Goal: Answer question/provide support

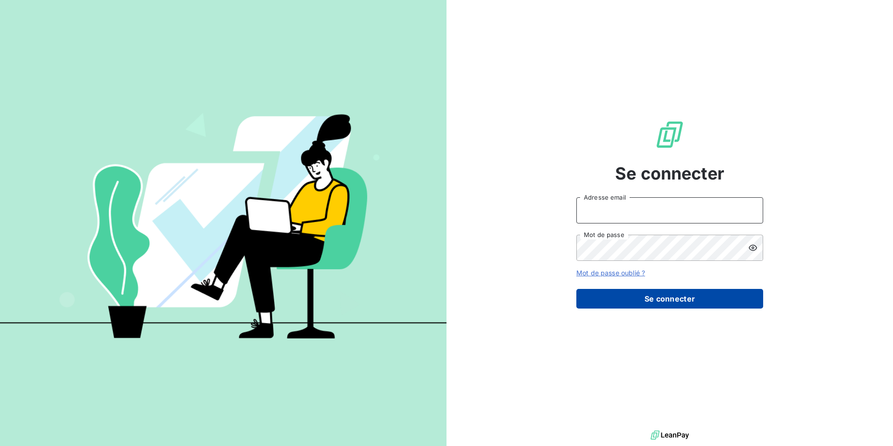
type input "[PERSON_NAME][EMAIL_ADDRESS][DOMAIN_NAME]"
click at [733, 294] on button "Se connecter" at bounding box center [670, 299] width 187 height 20
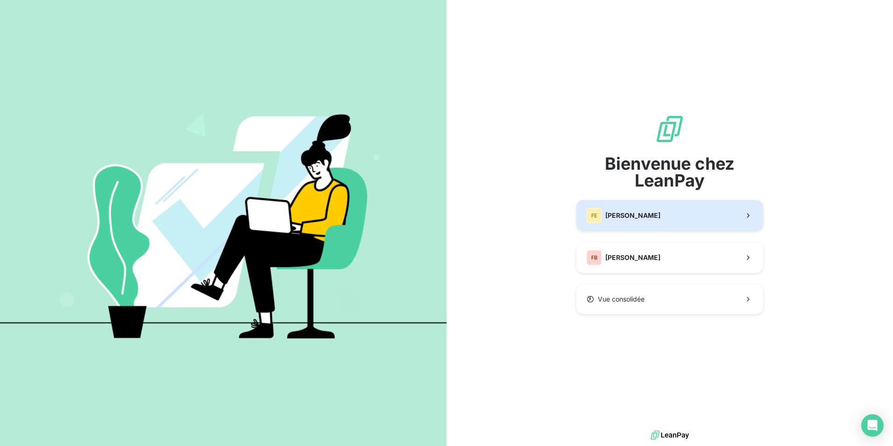
click at [695, 222] on button "[PERSON_NAME]" at bounding box center [670, 215] width 187 height 31
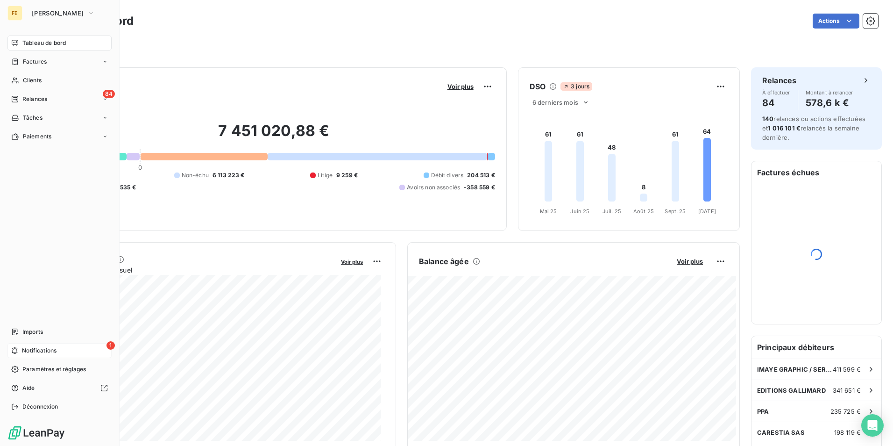
click at [43, 355] on div "1 Notifications" at bounding box center [59, 350] width 104 height 15
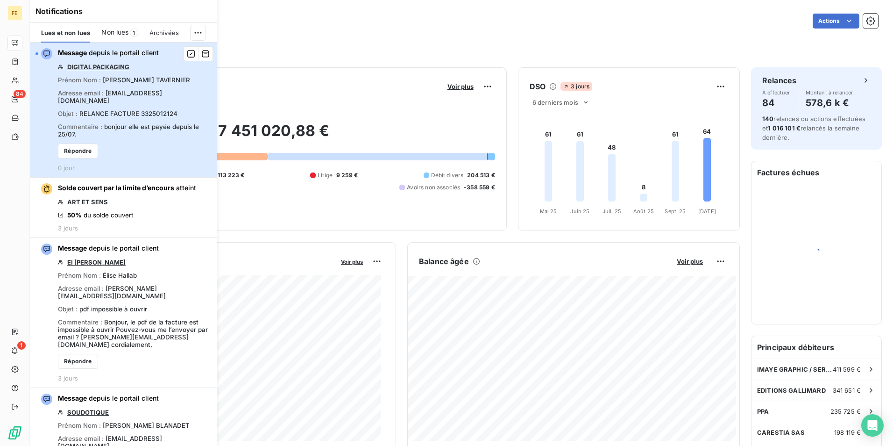
click at [186, 150] on div "Message depuis le portail client DIGITAL PACKAGING Prénom Nom : [PERSON_NAME] A…" at bounding box center [134, 109] width 153 height 123
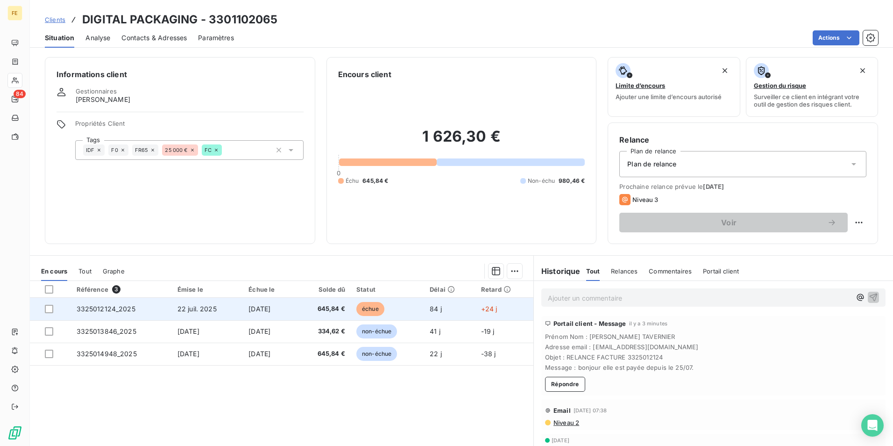
click at [121, 309] on span "3325012124_2025" at bounding box center [106, 309] width 59 height 8
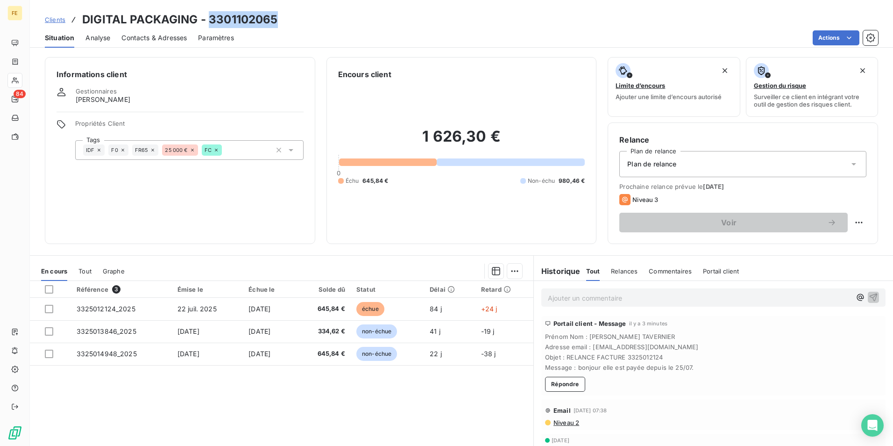
drag, startPoint x: 294, startPoint y: 23, endPoint x: 208, endPoint y: 22, distance: 86.4
click at [208, 22] on div "Clients DIGITAL PACKAGING - 3301102065" at bounding box center [461, 19] width 863 height 17
copy h3 "3301102065"
click at [748, 209] on div "Prochaine relance prévue le [DATE] Niveau 3 Voir" at bounding box center [743, 208] width 247 height 50
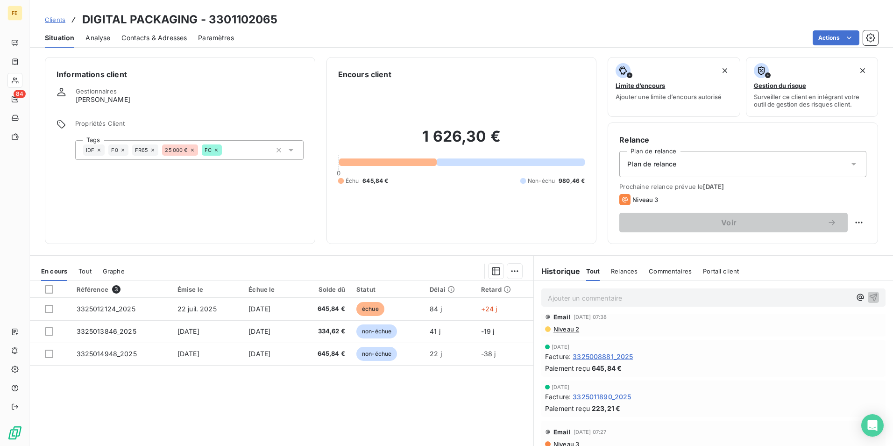
click at [176, 202] on div "Informations client Gestionnaires [PERSON_NAME] Propriétés Client Tags IDF F0 F…" at bounding box center [180, 150] width 271 height 187
click at [721, 294] on p "Ajouter un commentaire ﻿" at bounding box center [699, 298] width 303 height 12
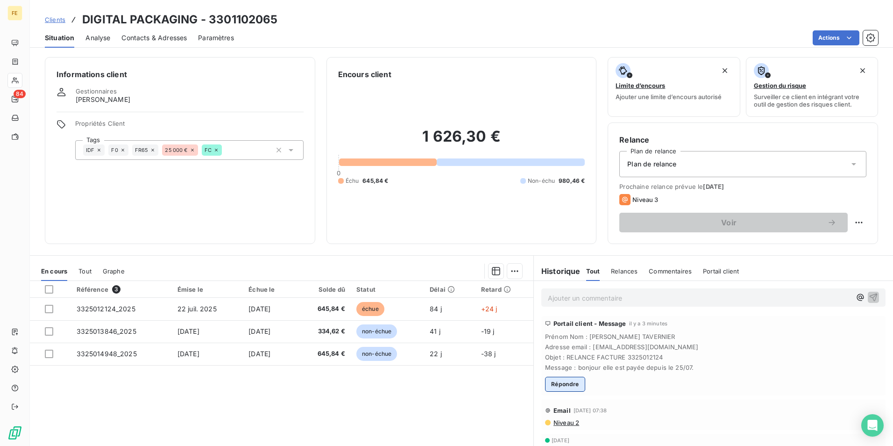
click at [558, 385] on button "Répondre" at bounding box center [565, 384] width 40 height 15
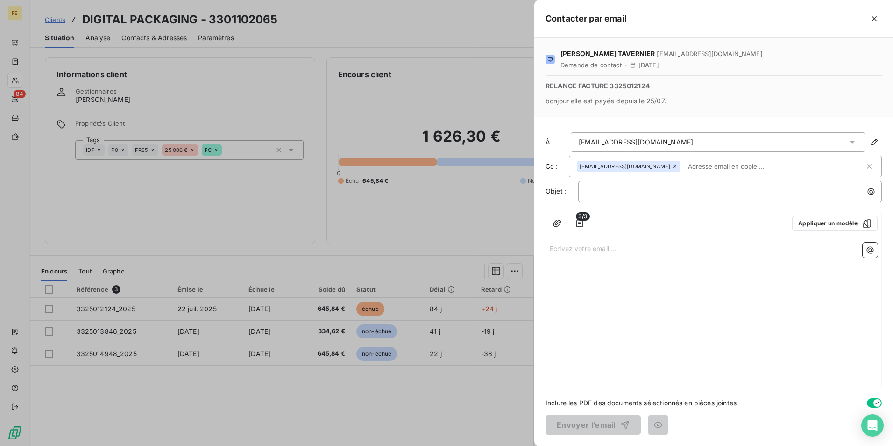
click at [704, 258] on div "Écrivez votre email ... ﻿" at bounding box center [713, 313] width 335 height 149
click at [594, 250] on p "Écrivez votre email ... ﻿" at bounding box center [714, 247] width 328 height 11
click at [600, 242] on div "Écrivez votre email ... ﻿" at bounding box center [713, 313] width 335 height 149
click at [597, 253] on p "Écrivez votre email ... ﻿" at bounding box center [714, 247] width 328 height 11
click at [625, 255] on p "﻿" at bounding box center [714, 258] width 328 height 11
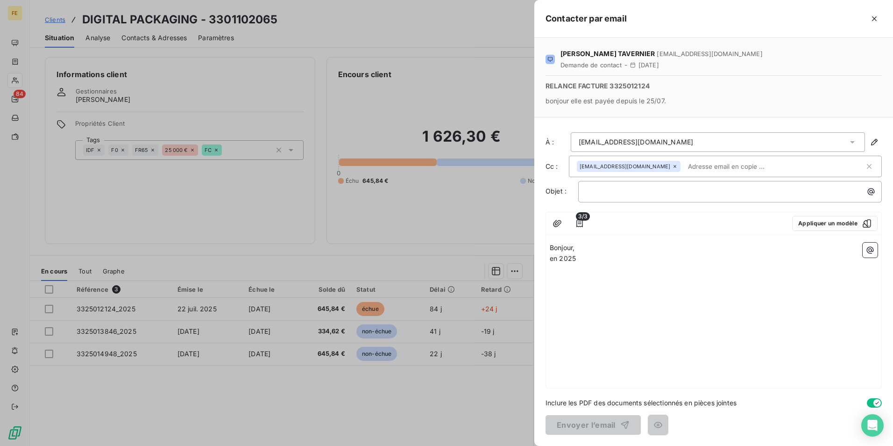
click at [625, 245] on p "Bonjour," at bounding box center [714, 247] width 328 height 11
drag, startPoint x: 578, startPoint y: 260, endPoint x: 551, endPoint y: 259, distance: 27.1
click at [551, 259] on p "en 2025" at bounding box center [714, 258] width 328 height 11
click at [634, 254] on p "Alors nous avons" at bounding box center [714, 258] width 328 height 11
drag, startPoint x: 739, startPoint y: 313, endPoint x: 717, endPoint y: 289, distance: 32.4
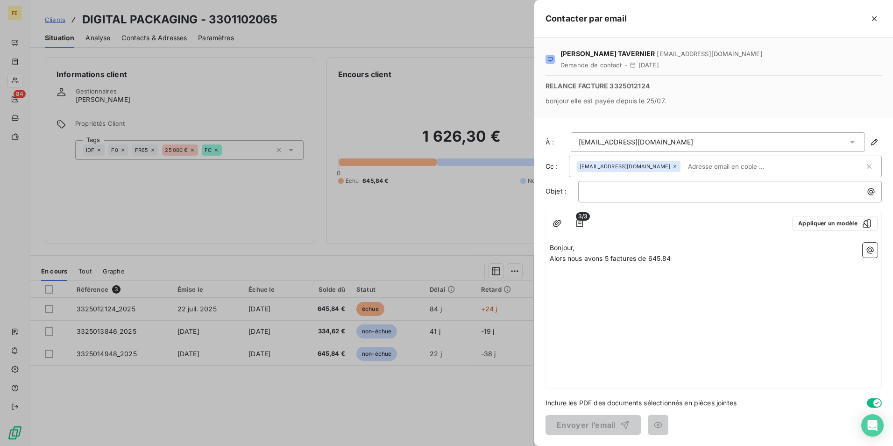
click at [739, 313] on div "Bonjour, Alors nous avons 5 factures de 645.84 ﻿" at bounding box center [713, 313] width 335 height 149
click at [684, 258] on p "Alors nous avons 5 factures de 645.84" at bounding box center [714, 258] width 328 height 11
click at [673, 288] on div "Bonjour, Alors nous avons 5 factures de 645.84 : facture 3324022331 du [DATE] ﻿" at bounding box center [713, 313] width 335 height 149
click at [667, 270] on p "facture 3324022331 du [DATE]" at bounding box center [714, 269] width 328 height 11
click at [853, 270] on p "facture 3324022331 du [DATE] qui est réglée et rapproché avec un virement du [D…" at bounding box center [714, 269] width 328 height 11
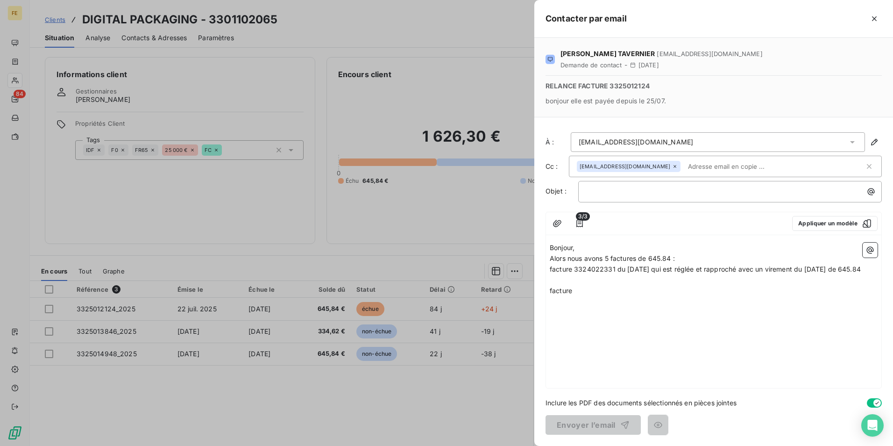
click at [676, 285] on p "﻿" at bounding box center [714, 280] width 328 height 11
click at [577, 296] on p "facture" at bounding box center [714, 290] width 328 height 11
click at [836, 296] on p "facture 3325005191 du [DATE] qui est réglée et rapproché avec un virement du" at bounding box center [714, 290] width 328 height 11
click at [665, 317] on p "﻿" at bounding box center [714, 311] width 328 height 11
click at [842, 317] on p "facture 3325008881 du [DATE] qui est réglée et rapproché avec un viremenbt du" at bounding box center [714, 311] width 328 height 11
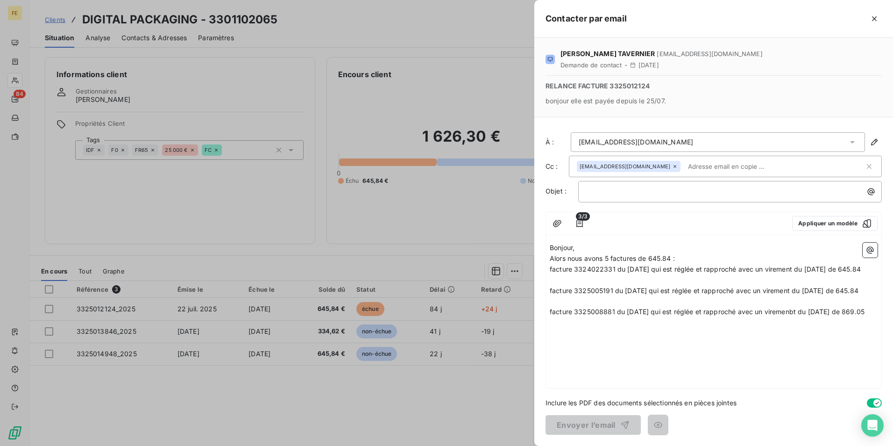
click at [713, 328] on p "﻿" at bounding box center [714, 322] width 328 height 11
click at [665, 339] on div "Bonjour, Alors nous avons 5 factures de 645.84 : facture 3324022331 du [DATE] q…" at bounding box center [714, 290] width 328 height 96
click at [601, 339] on p "et de facture" at bounding box center [714, 333] width 328 height 11
click at [707, 371] on div "Bonjour, Alors nous avons 5 factures de 645.84 : facture 3324022331 du [DATE] q…" at bounding box center [713, 313] width 335 height 149
drag, startPoint x: 705, startPoint y: 366, endPoint x: 710, endPoint y: 370, distance: 6.3
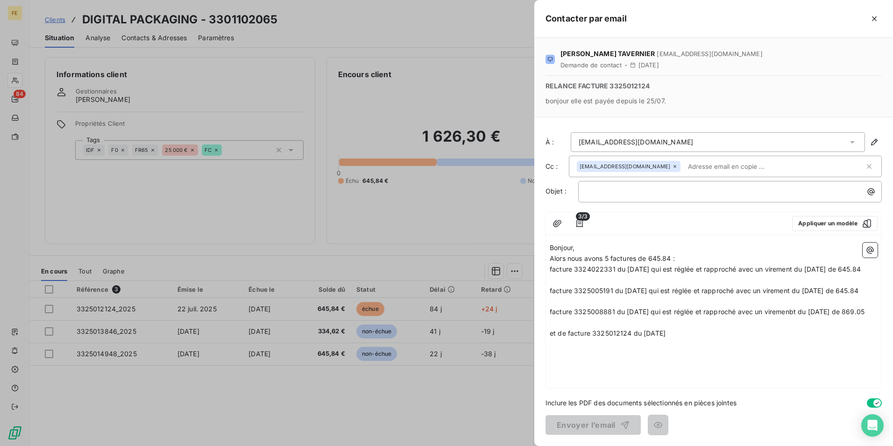
click at [710, 339] on p "et de facture 3325012124 du [DATE]" at bounding box center [714, 333] width 328 height 11
click at [764, 339] on p "et de facture 3325012124 du [DATE] et 3325014948 et du" at bounding box center [714, 333] width 328 height 11
click at [806, 315] on span "facture 3325008881 du [DATE] qui est réglée et rapproché avec un viremenbt du […" at bounding box center [707, 311] width 315 height 8
click at [580, 317] on p "facture 3325008881 du [DATE] qui est réglée et rapproché avec un virement du [D…" at bounding box center [714, 311] width 328 height 11
drag, startPoint x: 677, startPoint y: 323, endPoint x: 712, endPoint y: 333, distance: 37.2
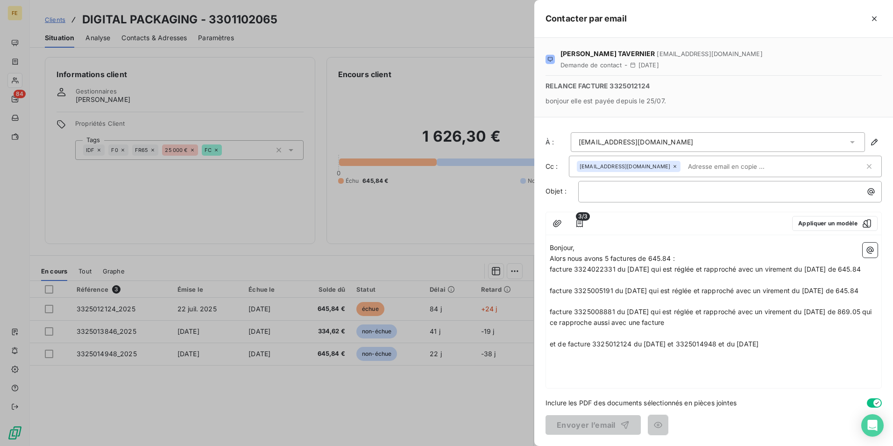
click at [677, 306] on p "﻿" at bounding box center [714, 301] width 328 height 11
click at [789, 349] on p "et de facture 3325012124 du [DATE] et 3325014948 et du [DATE]" at bounding box center [714, 344] width 328 height 11
click at [705, 328] on p "facture 3325008881 du [DATE] qui est réglée et rapproché avec un virement du [D…" at bounding box center [714, 316] width 328 height 21
click at [681, 326] on span "facture 3325008881 du [DATE] qui est réglée et rapproché avec un virement du [D…" at bounding box center [712, 316] width 324 height 19
click at [706, 328] on p "facture 3325008881 du [DATE] qui est réglée et rapproché avec un virement du [D…" at bounding box center [714, 316] width 328 height 21
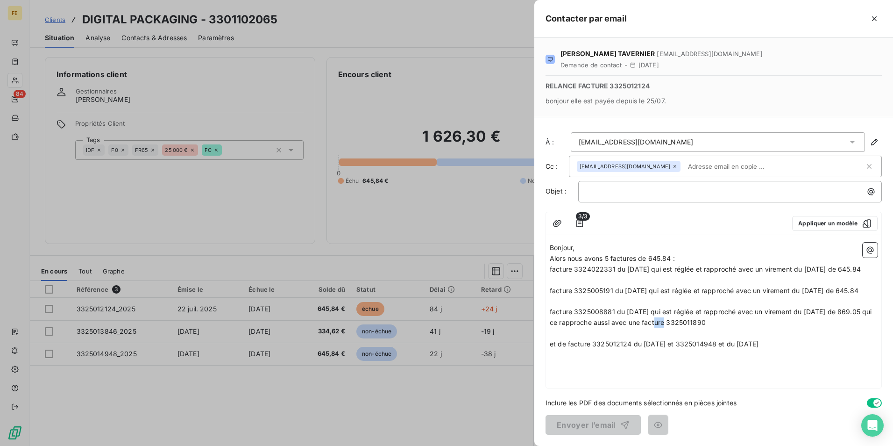
drag, startPoint x: 677, startPoint y: 343, endPoint x: 665, endPoint y: 343, distance: 11.2
click at [665, 326] on span "facture 3325008881 du [DATE] qui est réglée et rapproché avec un virement du [D…" at bounding box center [712, 316] width 324 height 19
click at [750, 328] on p "facture 3325008881 du [DATE] qui est réglée et rapproché avec un virement du [D…" at bounding box center [714, 316] width 328 height 21
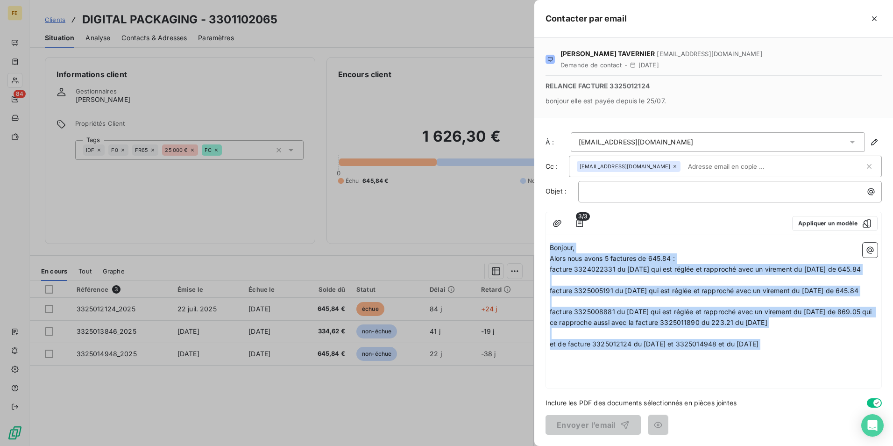
drag, startPoint x: 800, startPoint y: 371, endPoint x: 540, endPoint y: 242, distance: 289.8
click at [540, 242] on div "[PERSON_NAME] [EMAIL_ADDRESS][DOMAIN_NAME] Demande de contact - [DATE] RELANCE …" at bounding box center [713, 242] width 359 height 408
copy div "Bonjour, Alors nous avons 5 factures de 645.84 : facture 3324022331 du [DATE] q…"
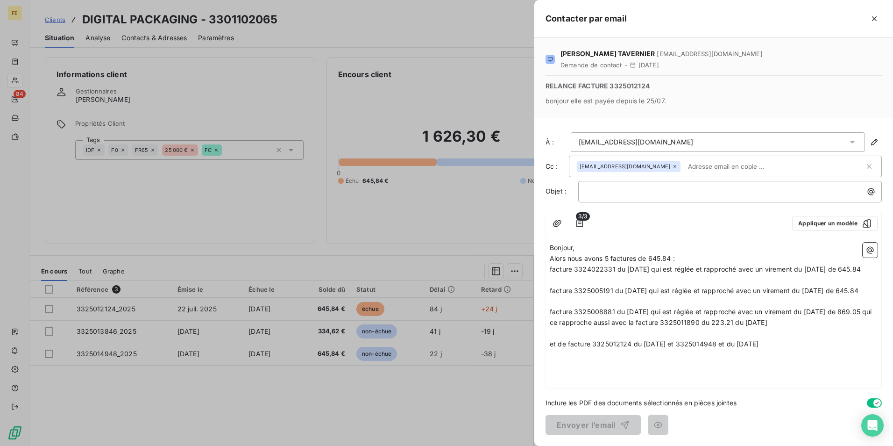
click at [328, 114] on div at bounding box center [446, 223] width 893 height 446
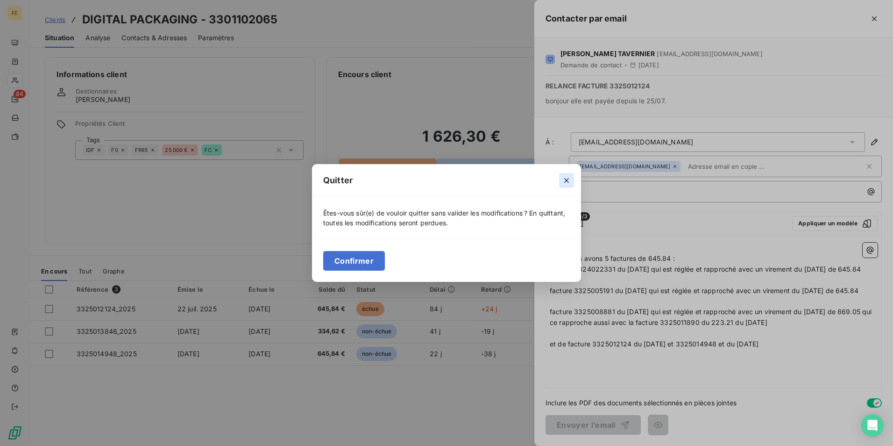
click at [569, 179] on icon "button" at bounding box center [566, 180] width 5 height 5
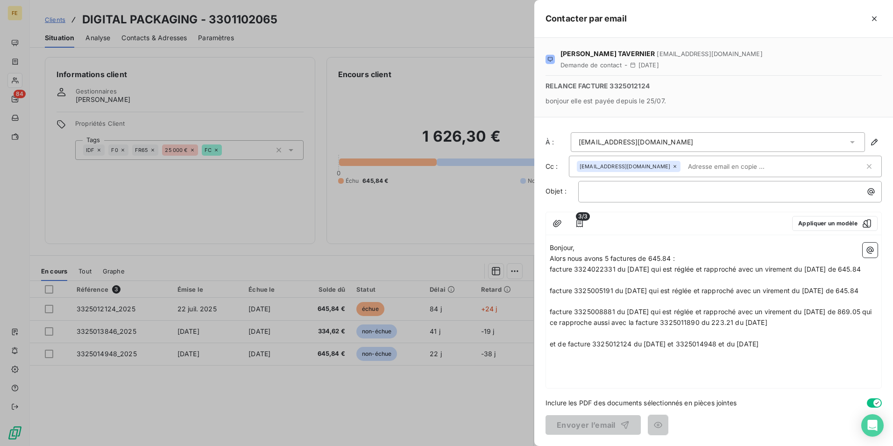
drag, startPoint x: 807, startPoint y: 367, endPoint x: 547, endPoint y: 231, distance: 293.4
click at [547, 231] on div "3/3 Appliquer un modèle Bonjour, Alors nous avons 5 factures de 645.84 : factur…" at bounding box center [714, 300] width 336 height 177
copy div "Bonjour, Alors nous avons 5 factures de 645.84 : facture 3324022331 du [DATE] q…"
drag, startPoint x: 770, startPoint y: 363, endPoint x: 773, endPoint y: 359, distance: 5.1
click at [759, 348] on span "et de facture 3325012124 du [DATE] et 3325014948 et du [DATE]" at bounding box center [654, 344] width 209 height 8
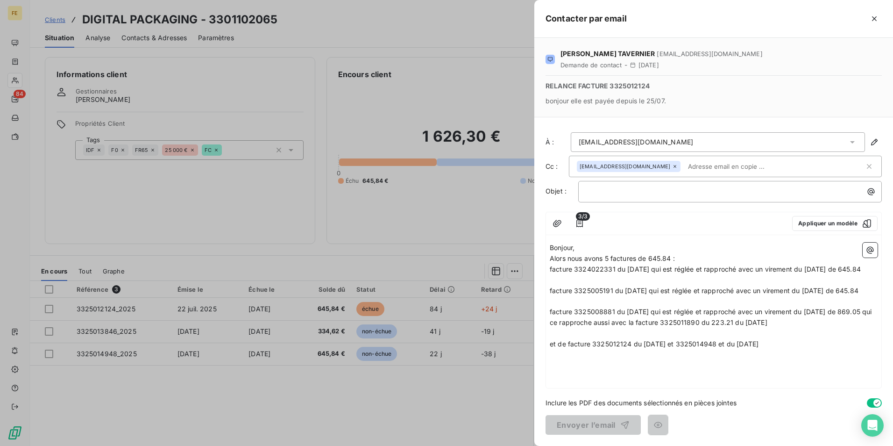
drag, startPoint x: 793, startPoint y: 364, endPoint x: 512, endPoint y: 261, distance: 299.0
click at [512, 445] on div "Contacter par email [PERSON_NAME] [EMAIL_ADDRESS][DOMAIN_NAME] Demande de conta…" at bounding box center [446, 446] width 893 height 0
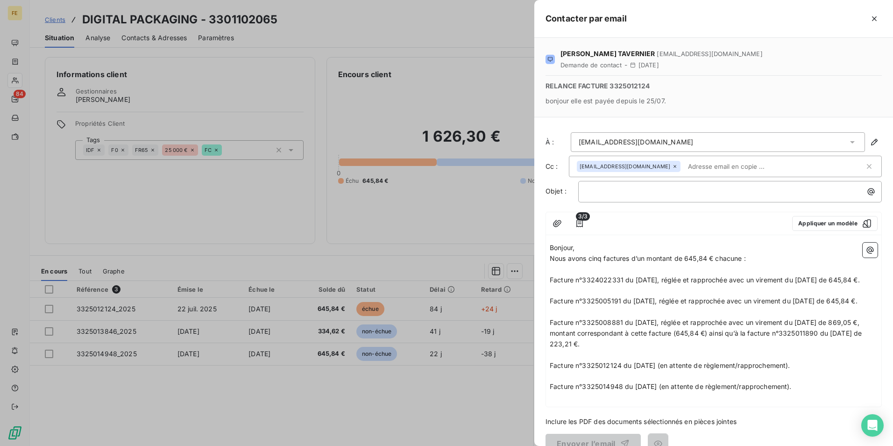
click at [549, 259] on div "Bonjour, Nous avons cinq factures d’un montant de 645,84 € chacune : ﻿ Facture …" at bounding box center [713, 323] width 335 height 168
click at [551, 257] on span "Nous avons cinq factures d’un montant de 645,84 € chacune :" at bounding box center [648, 258] width 196 height 8
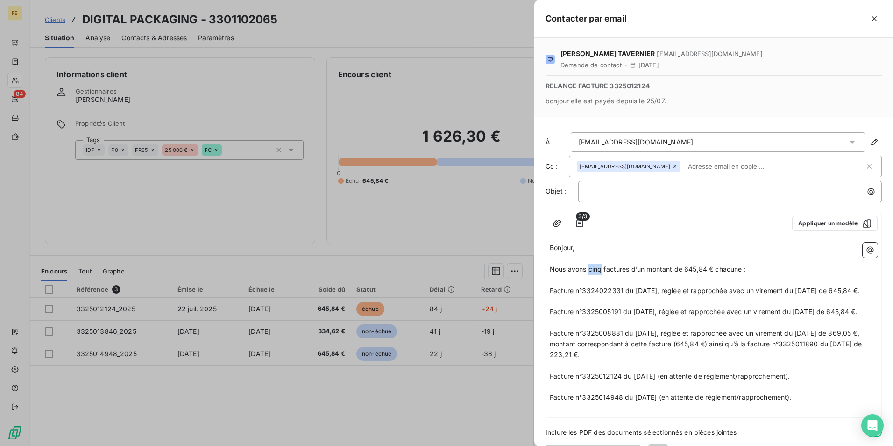
drag, startPoint x: 602, startPoint y: 267, endPoint x: 589, endPoint y: 264, distance: 13.0
click at [589, 264] on p "Nous avons cinq factures d’un montant de 645,84 € chacune :" at bounding box center [714, 269] width 328 height 11
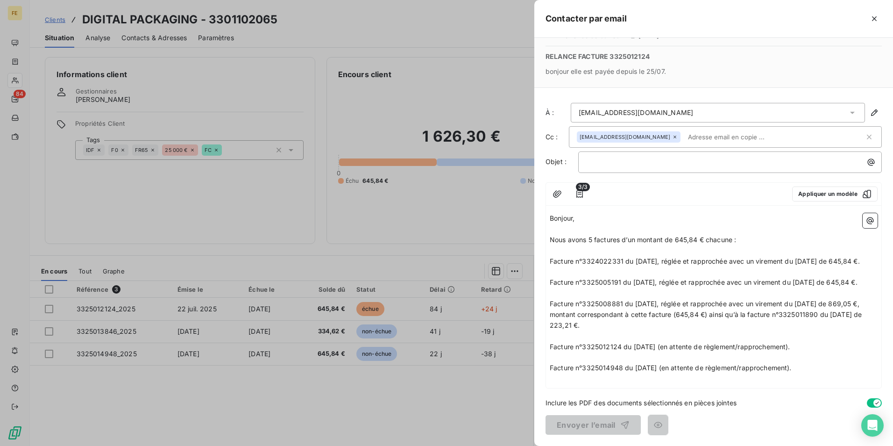
scroll to position [51, 0]
click at [810, 367] on p "Facture n°3325014948 du [DATE] (en attente de règlement/rapprochement)." at bounding box center [714, 368] width 328 height 11
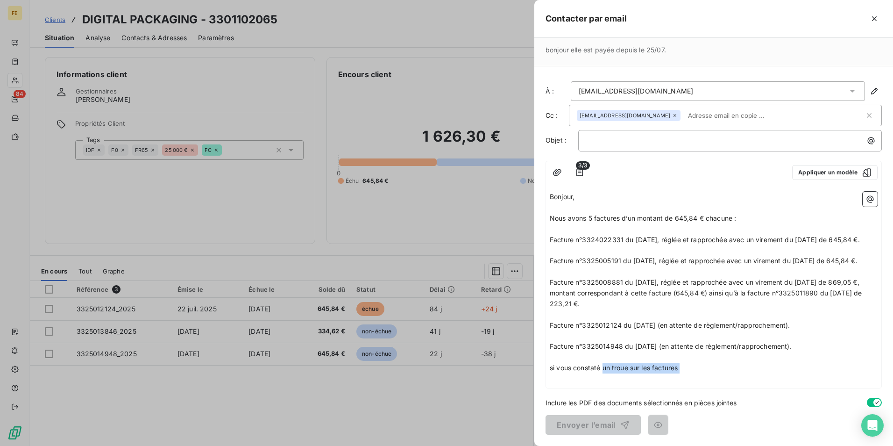
drag, startPoint x: 604, startPoint y: 391, endPoint x: 692, endPoint y: 395, distance: 88.4
click at [692, 384] on div "Bonjour, ﻿ Nous avons 5 factures d’un montant de 645,84 € chacune : ﻿ Facture n…" at bounding box center [714, 288] width 328 height 192
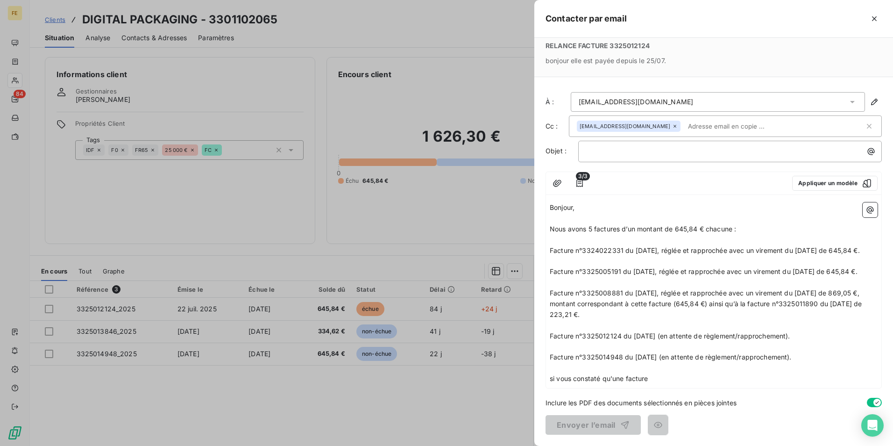
scroll to position [62, 0]
drag, startPoint x: 554, startPoint y: 380, endPoint x: 546, endPoint y: 370, distance: 13.1
click at [541, 375] on div "[PERSON_NAME] [EMAIL_ADDRESS][DOMAIN_NAME] Demande de contact - [DATE] RELANCE …" at bounding box center [713, 242] width 359 height 408
click at [651, 372] on p "﻿" at bounding box center [714, 368] width 328 height 11
click at [657, 374] on p "Si vous constaté qu'une facture" at bounding box center [714, 378] width 328 height 11
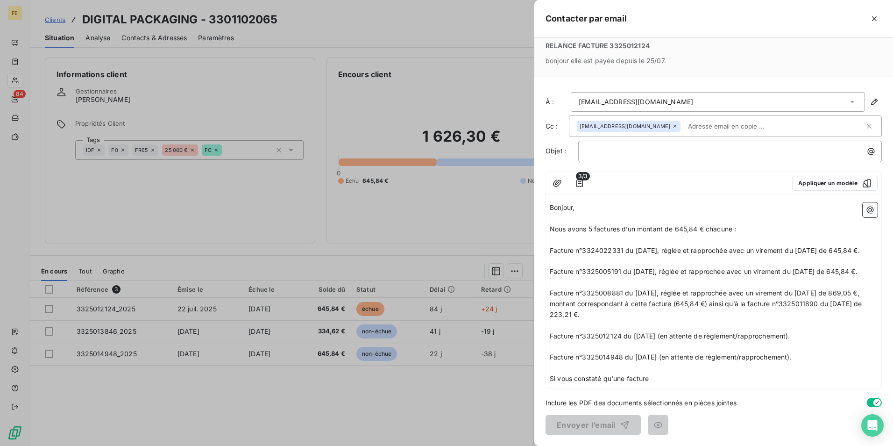
click at [659, 375] on p "Si vous constaté qu'une facture" at bounding box center [714, 378] width 328 height 11
drag, startPoint x: 770, startPoint y: 378, endPoint x: 456, endPoint y: 371, distance: 315.0
click at [456, 445] on div "Contacter par email [PERSON_NAME] [EMAIL_ADDRESS][DOMAIN_NAME] Demande de conta…" at bounding box center [446, 446] width 893 height 0
copy div "﻿ Si vous constaté qu'une facture est manquante veuillez nous notifier"
click at [780, 383] on p "Si vous constaté qu'une facture est manquante veuillez nous notifier" at bounding box center [714, 378] width 328 height 11
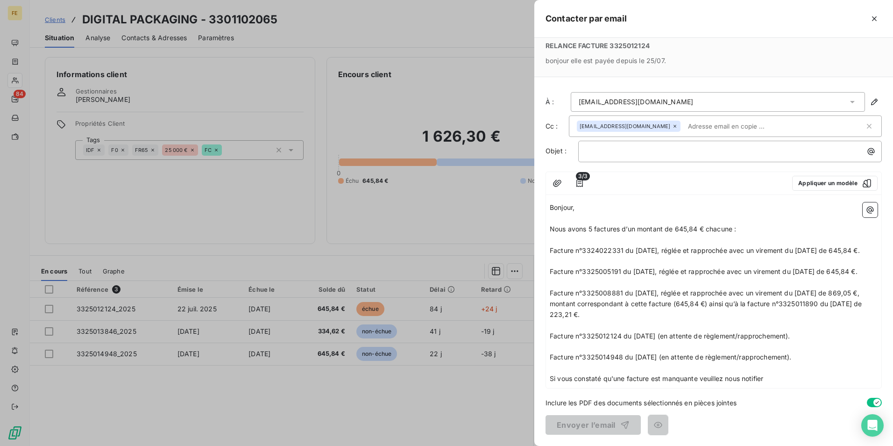
click at [780, 373] on p "Si vous constaté qu'une facture est manquante veuillez nous notifier" at bounding box center [714, 378] width 328 height 11
click at [780, 382] on p "Si vous constaté qu'une facture est manquante veuillez nous notifier" at bounding box center [714, 378] width 328 height 11
drag, startPoint x: 783, startPoint y: 374, endPoint x: 556, endPoint y: 378, distance: 227.1
click at [556, 378] on p "Si vous constaté qu'une facture est manquante veuillez nous notifier" at bounding box center [714, 378] width 328 height 11
click at [718, 382] on p "Si vous constaté qu'une facture est manquante veuillez nous notifier" at bounding box center [714, 378] width 328 height 11
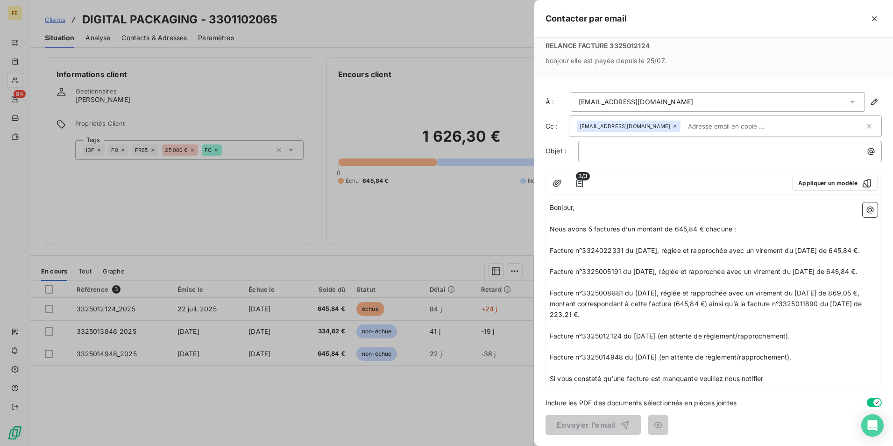
drag, startPoint x: 799, startPoint y: 376, endPoint x: 569, endPoint y: 374, distance: 230.8
click at [544, 378] on div "[PERSON_NAME] [EMAIL_ADDRESS][DOMAIN_NAME] Demande de contact - [DATE] RELANCE …" at bounding box center [713, 242] width 359 height 408
click at [645, 385] on div "Bonjour, ﻿ Nous avons 5 factures d’un montant de 645,84 € chacune : ﻿ Facture n…" at bounding box center [713, 293] width 335 height 189
click at [661, 245] on p "Facture n°3324022331 du [DATE], réglée et rapprochée avec un virement du [DATE]…" at bounding box center [714, 250] width 328 height 11
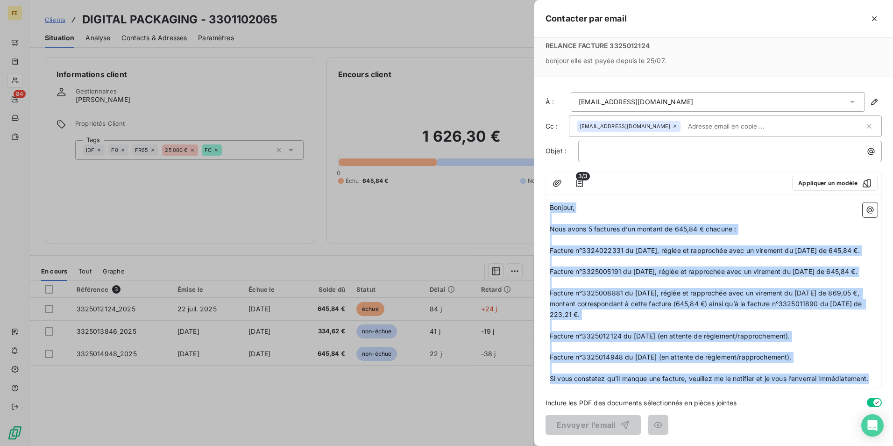
drag, startPoint x: 627, startPoint y: 382, endPoint x: 520, endPoint y: 150, distance: 255.5
click at [520, 445] on div "Contacter par email [PERSON_NAME] [EMAIL_ADDRESS][DOMAIN_NAME] Demande de conta…" at bounding box center [446, 446] width 893 height 0
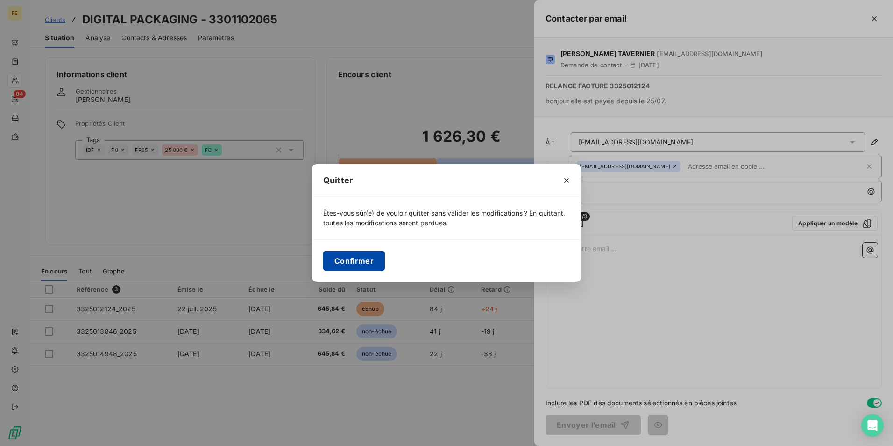
click at [346, 256] on button "Confirmer" at bounding box center [354, 261] width 62 height 20
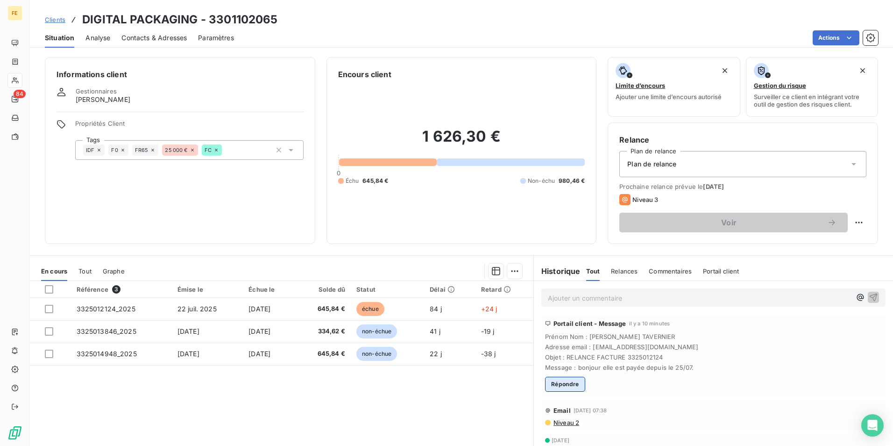
click at [563, 384] on button "Répondre" at bounding box center [565, 384] width 40 height 15
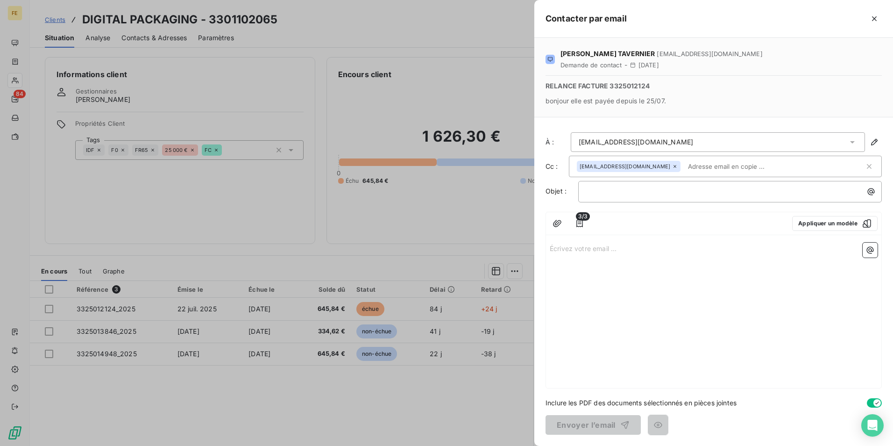
click at [593, 200] on div "﻿" at bounding box center [730, 191] width 304 height 21
click at [597, 195] on p "﻿" at bounding box center [732, 191] width 292 height 11
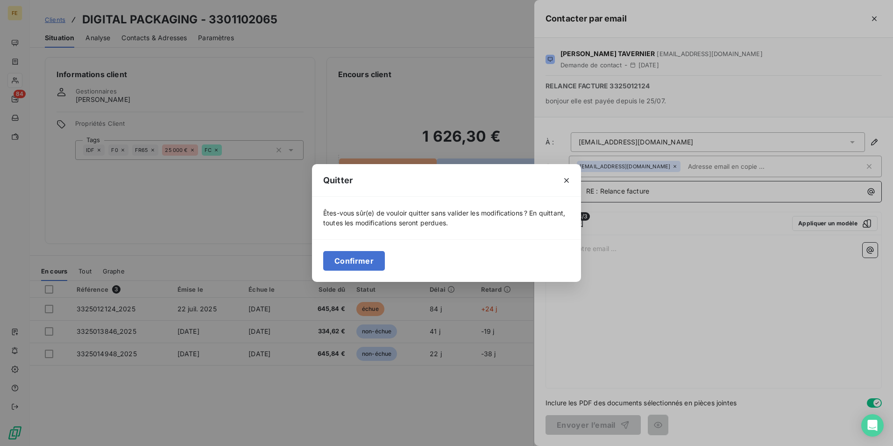
click at [364, 264] on button "Confirmer" at bounding box center [354, 261] width 62 height 20
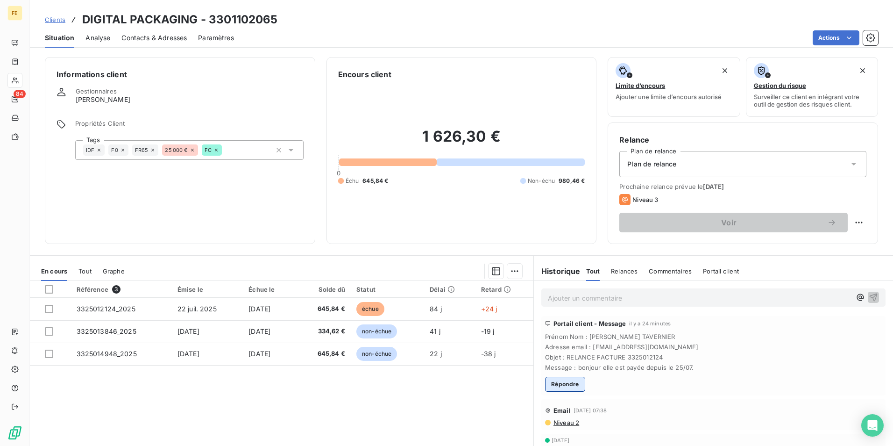
click at [560, 389] on button "Répondre" at bounding box center [565, 384] width 40 height 15
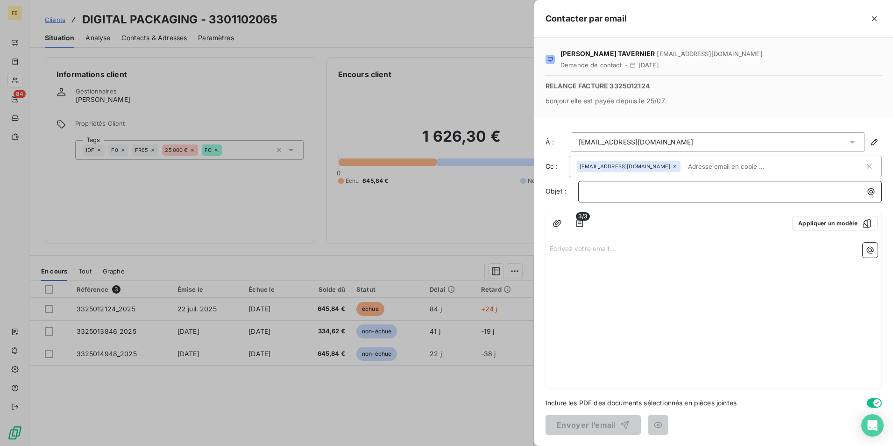
click at [646, 193] on p "﻿" at bounding box center [732, 191] width 292 height 11
click at [562, 244] on p "Écrivez votre email ... ﻿" at bounding box center [714, 247] width 328 height 11
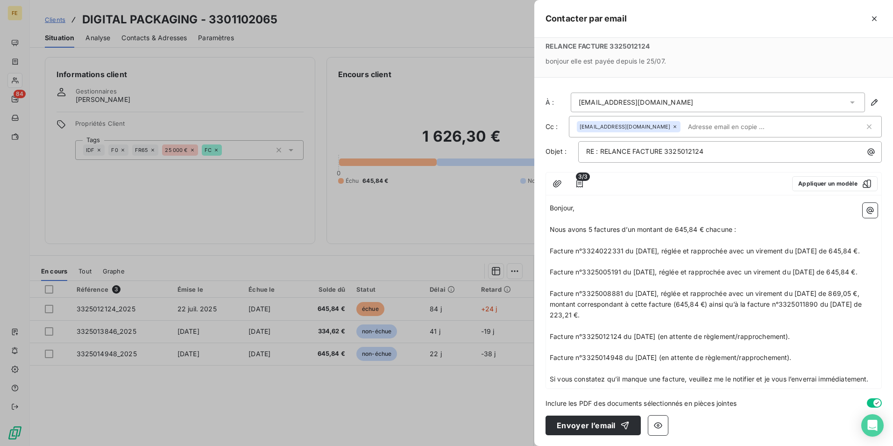
scroll to position [72, 0]
click at [581, 427] on button "Envoyer l’email" at bounding box center [593, 425] width 95 height 20
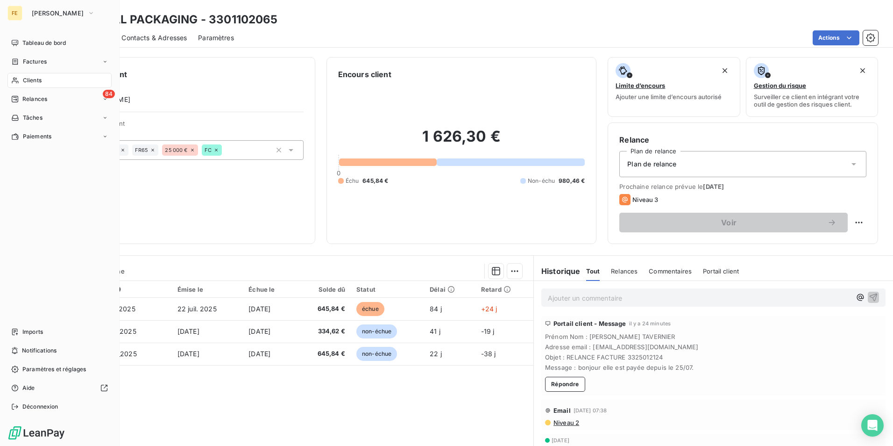
click at [56, 83] on div "Clients" at bounding box center [59, 80] width 104 height 15
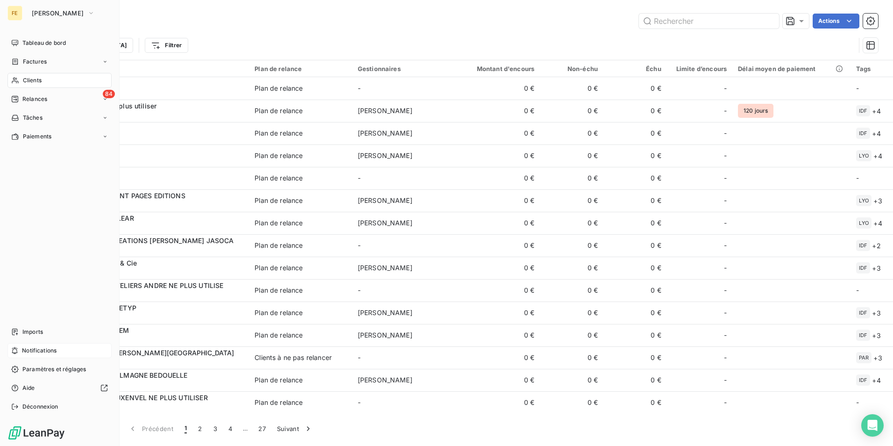
click at [36, 349] on span "Notifications" at bounding box center [39, 350] width 35 height 8
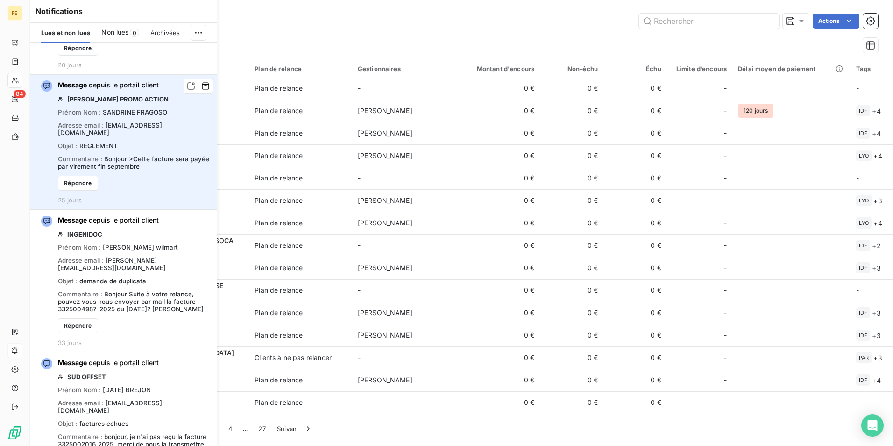
scroll to position [467, 0]
